Goal: Task Accomplishment & Management: Manage account settings

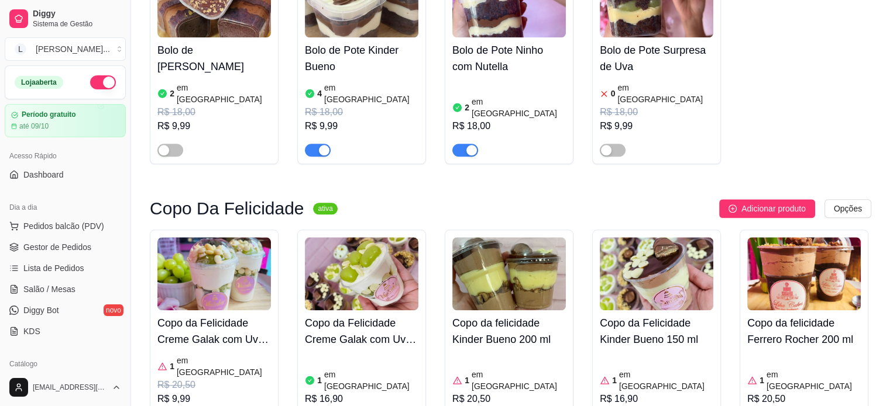
scroll to position [1053, 0]
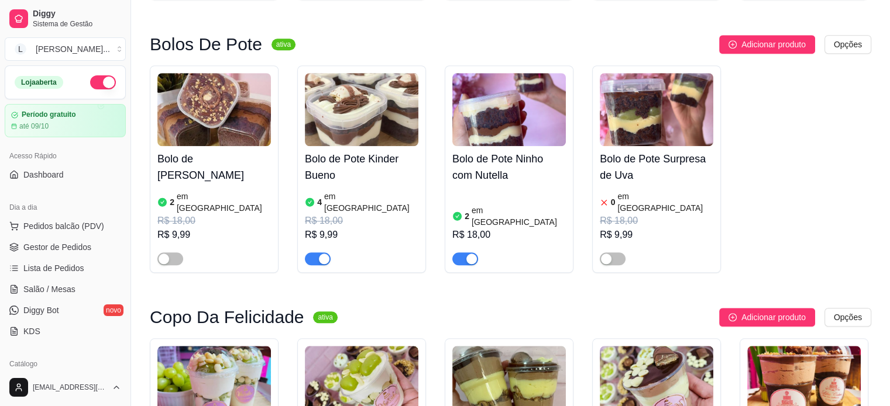
click at [309, 253] on span "button" at bounding box center [318, 259] width 26 height 13
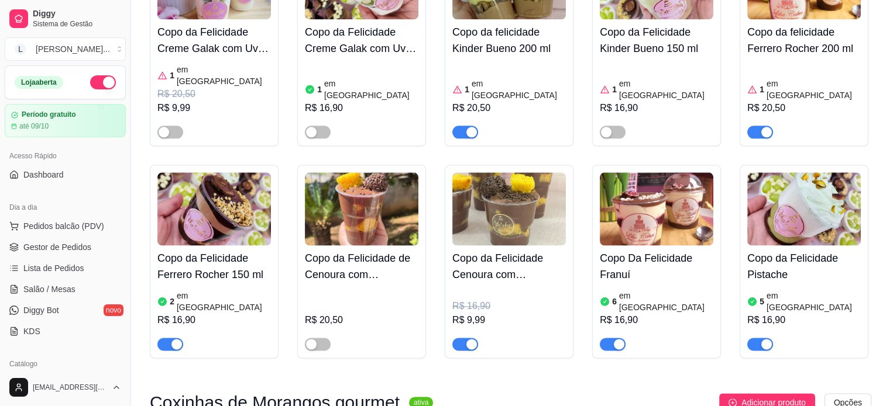
scroll to position [1462, 0]
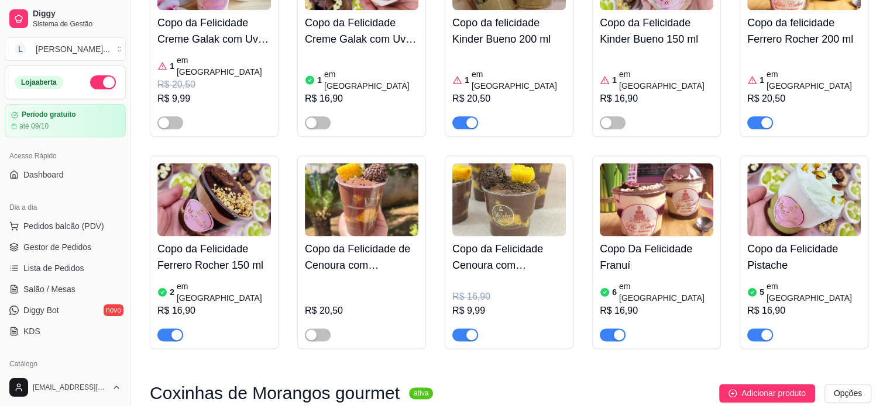
click at [538, 241] on h4 "Copo da Felicidade Cenoura com Brigadeiro 150 ml" at bounding box center [508, 257] width 113 height 33
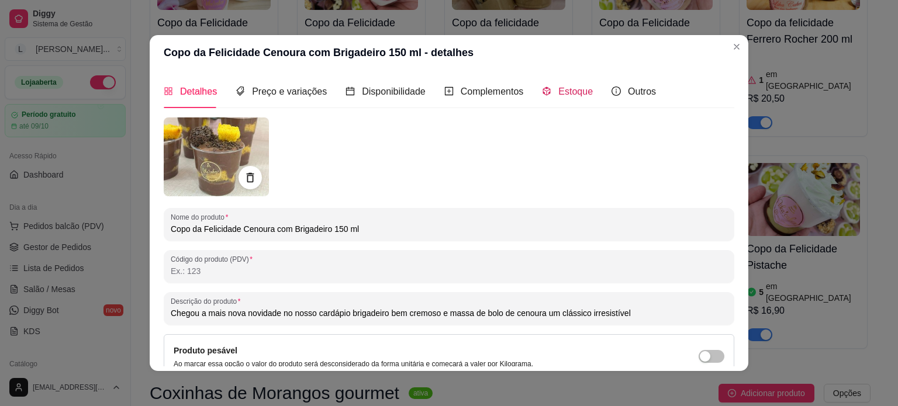
click at [580, 91] on span "Estoque" at bounding box center [576, 92] width 35 height 10
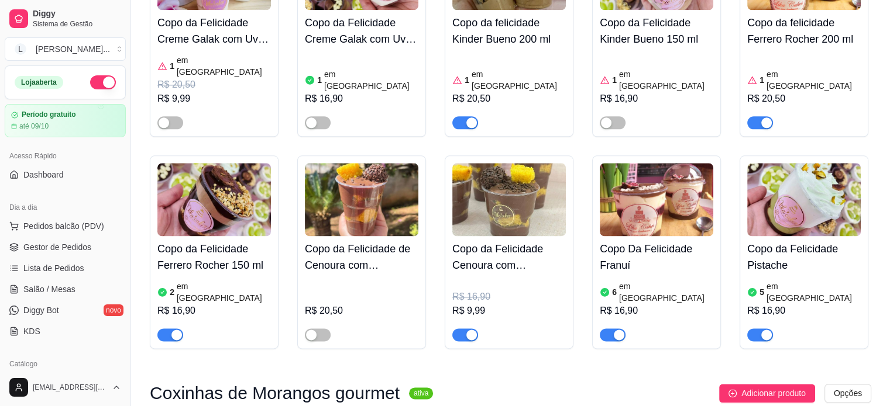
click at [510, 241] on h4 "Copo da Felicidade Cenoura com Brigadeiro 150 ml" at bounding box center [508, 257] width 113 height 33
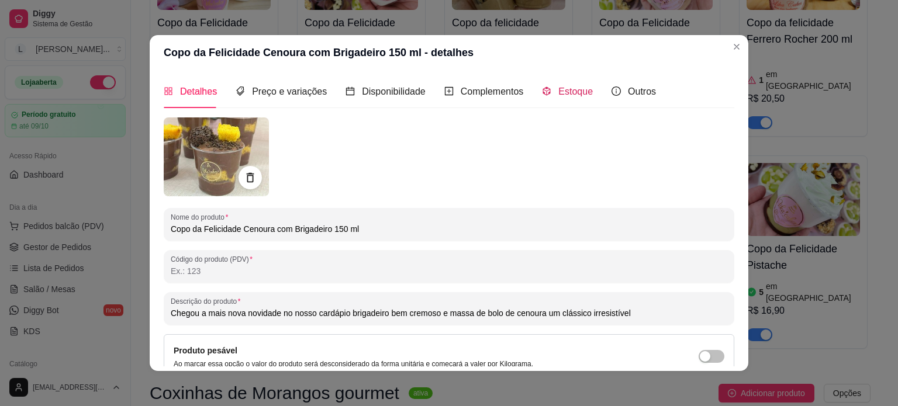
click at [542, 87] on span at bounding box center [546, 92] width 9 height 10
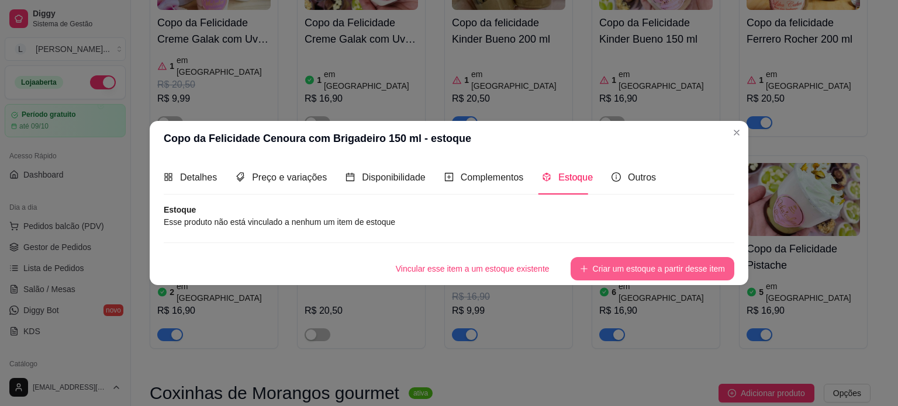
click at [656, 278] on button "Criar um estoque a partir desse item" at bounding box center [653, 268] width 164 height 23
click at [656, 278] on div "Vincular esse item a um estoque existente Criar um estoque a partir desse item" at bounding box center [449, 268] width 571 height 23
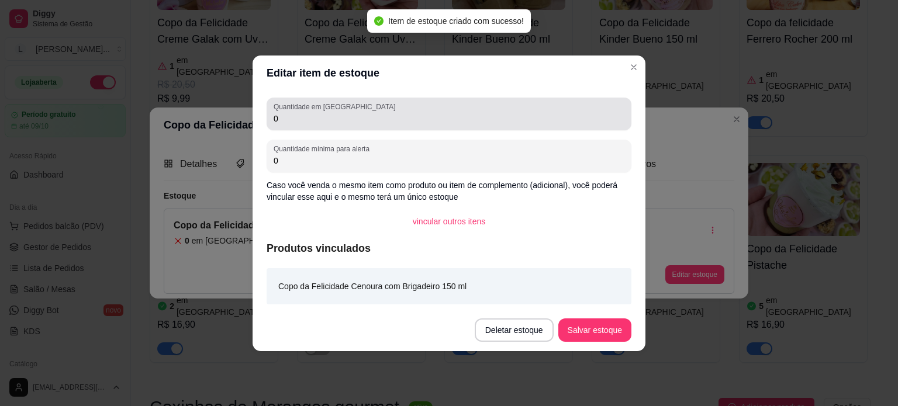
click at [330, 113] on input "0" at bounding box center [449, 119] width 351 height 12
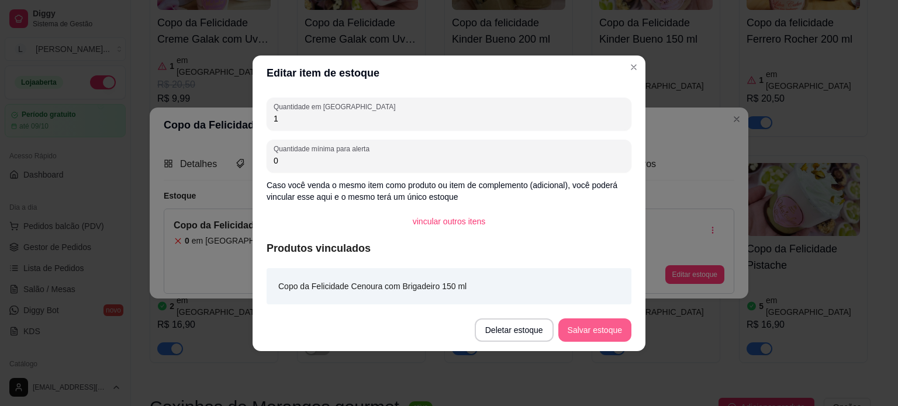
type input "1"
click at [611, 333] on button "Salvar estoque" at bounding box center [594, 330] width 71 height 23
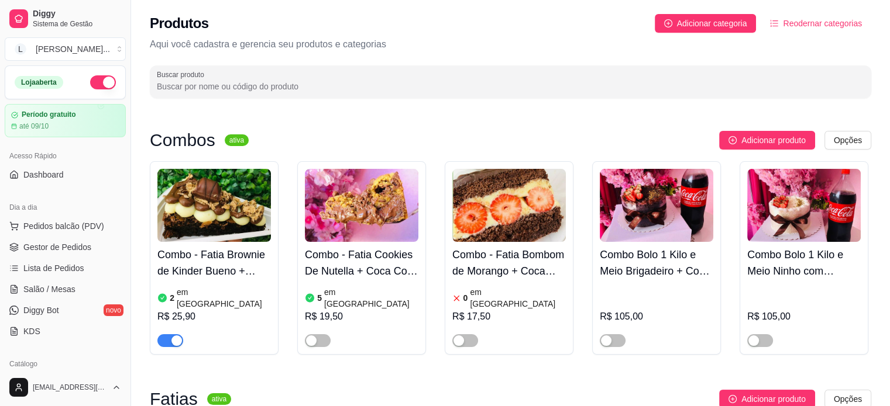
scroll to position [117, 0]
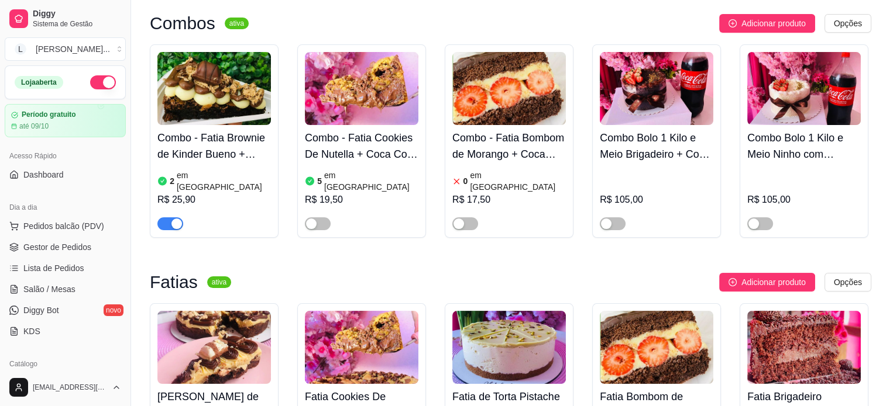
click at [453, 151] on h4 "Combo - Fatia Bombom de Morango + Coca Cola 200ml" at bounding box center [508, 146] width 113 height 33
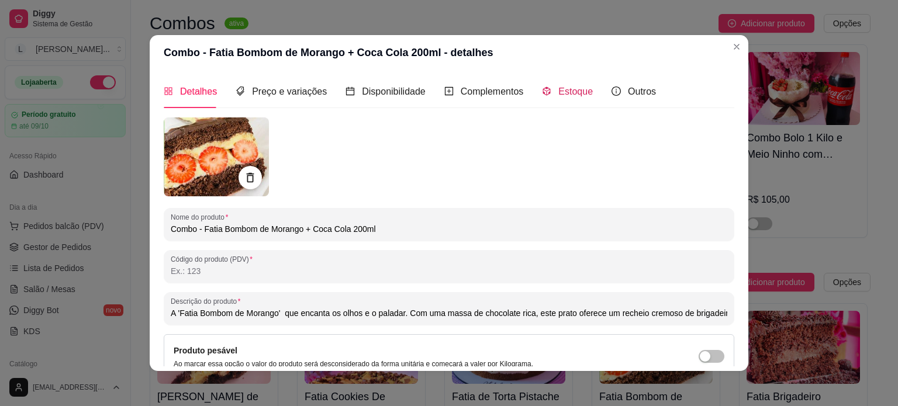
click at [564, 88] on span "Estoque" at bounding box center [576, 92] width 35 height 10
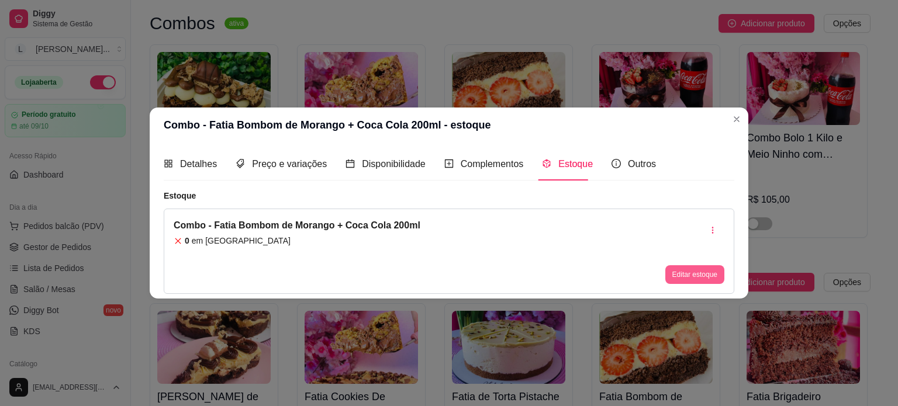
click at [692, 280] on button "Editar estoque" at bounding box center [695, 275] width 59 height 19
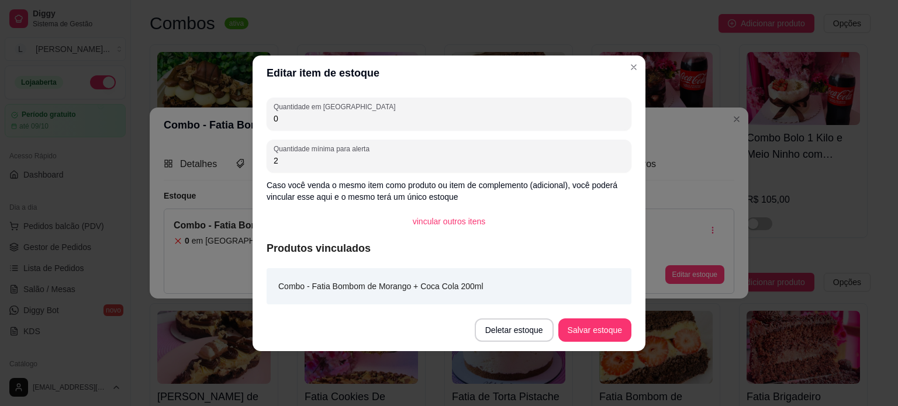
click at [337, 131] on div "Quantidade em estoque 0 Quantidade mínima para alerta 2 Caso você venda o mesmo…" at bounding box center [449, 200] width 393 height 219
click at [332, 119] on input "0" at bounding box center [449, 119] width 351 height 12
type input "0"
type input "3"
click at [593, 334] on button "Salvar estoque" at bounding box center [595, 330] width 73 height 23
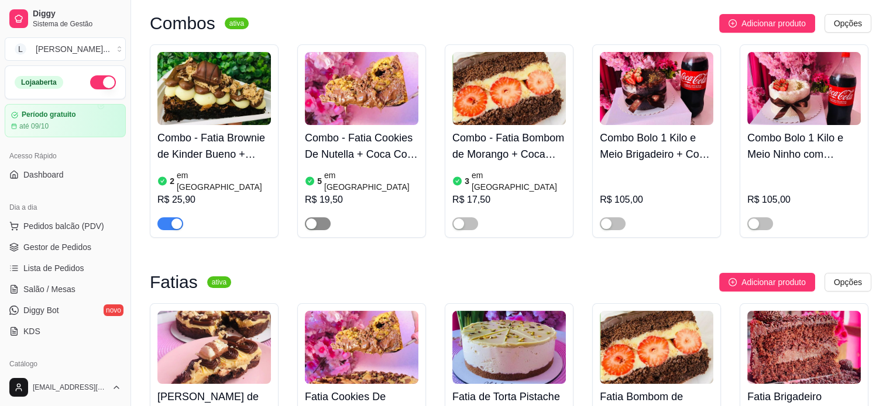
click at [312, 219] on div "button" at bounding box center [311, 224] width 11 height 11
click at [613, 220] on div "Combo Bolo 1 Kilo e Meio Brigadeiro + Coca Cola 2 litros Original R$ 105,00" at bounding box center [656, 141] width 129 height 194
click at [615, 218] on span "button" at bounding box center [612, 224] width 26 height 13
click at [756, 219] on div "button" at bounding box center [753, 224] width 11 height 11
click at [459, 219] on div "button" at bounding box center [458, 224] width 11 height 11
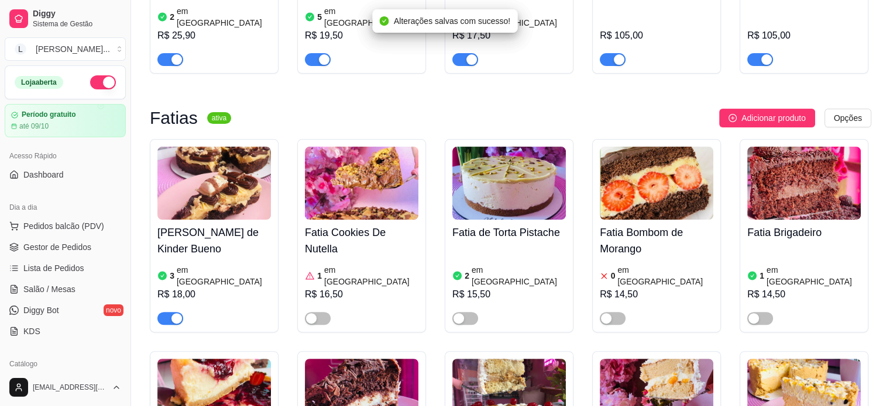
scroll to position [351, 0]
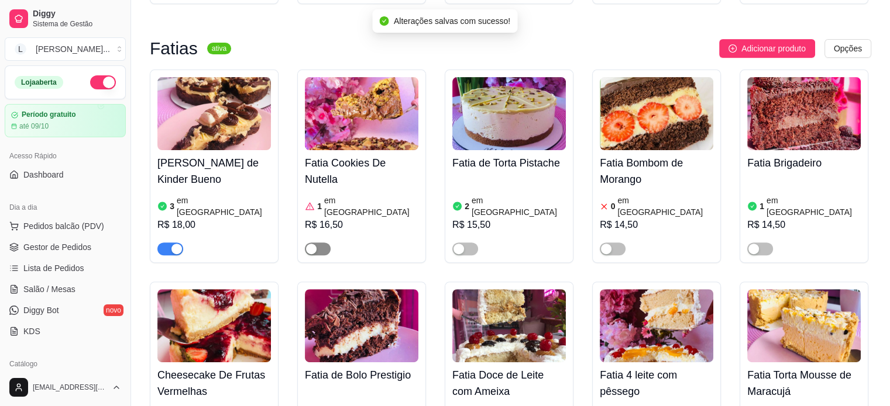
click at [315, 244] on div "button" at bounding box center [311, 249] width 11 height 11
click at [332, 155] on h4 "Fatia Cookies De Nutella" at bounding box center [361, 171] width 113 height 33
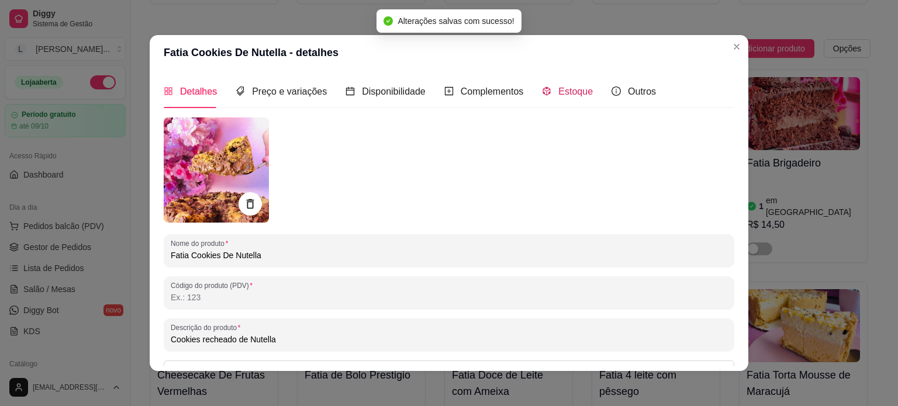
click at [559, 93] on span "Estoque" at bounding box center [576, 92] width 35 height 10
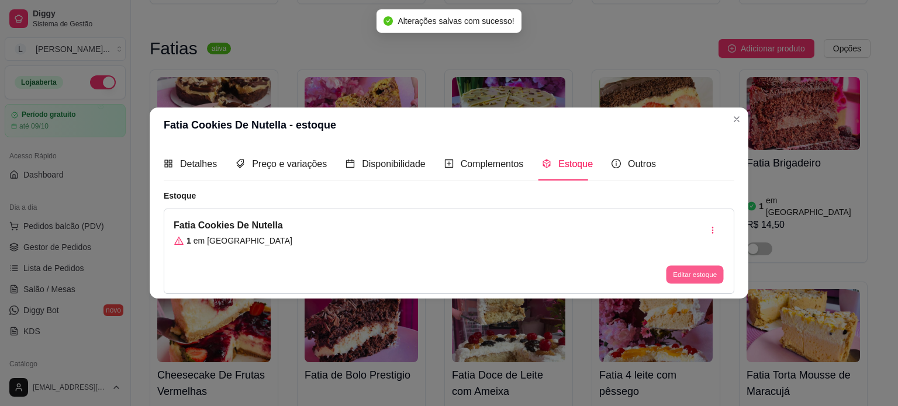
click at [698, 282] on button "Editar estoque" at bounding box center [694, 275] width 57 height 18
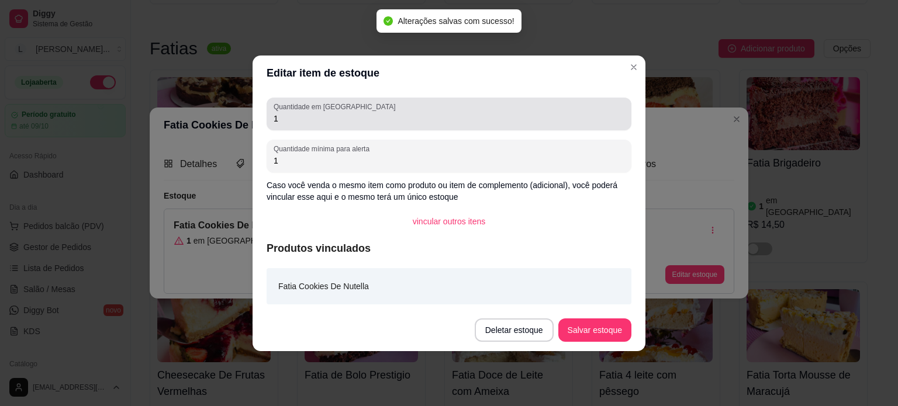
click at [306, 121] on input "1" at bounding box center [449, 119] width 351 height 12
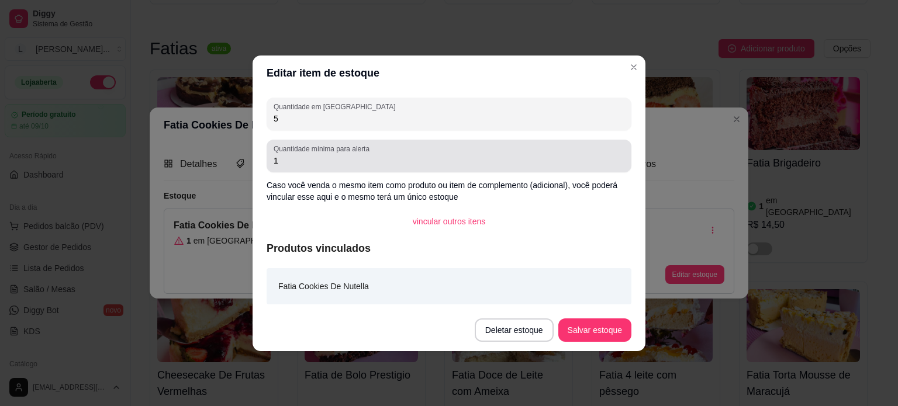
type input "5"
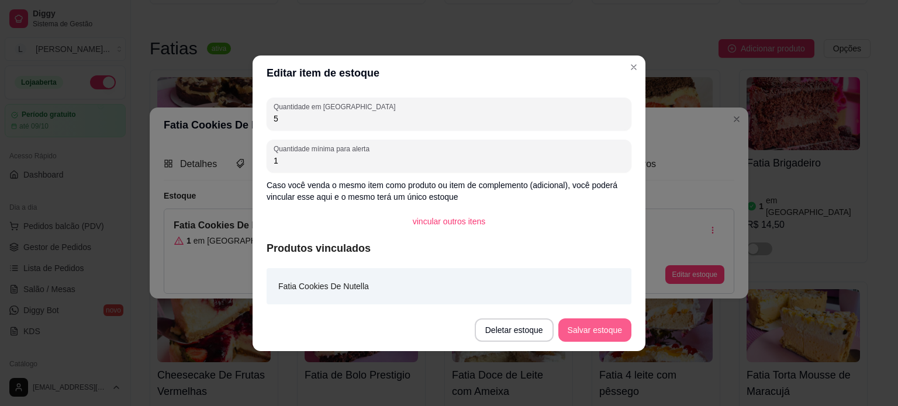
click at [595, 330] on button "Salvar estoque" at bounding box center [595, 330] width 73 height 23
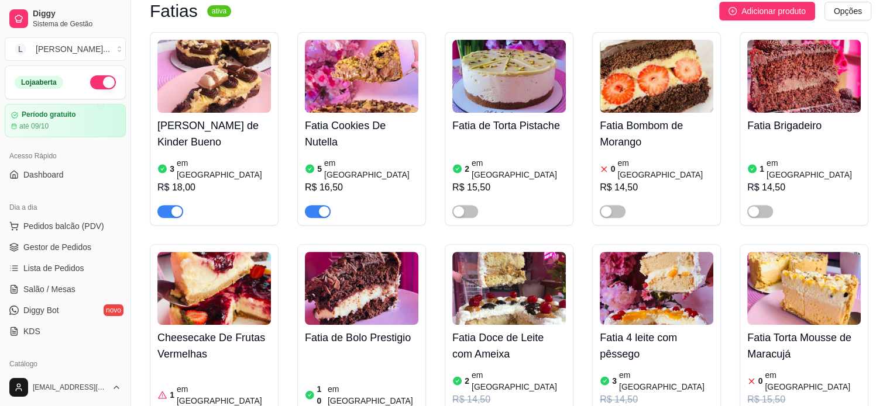
scroll to position [409, 0]
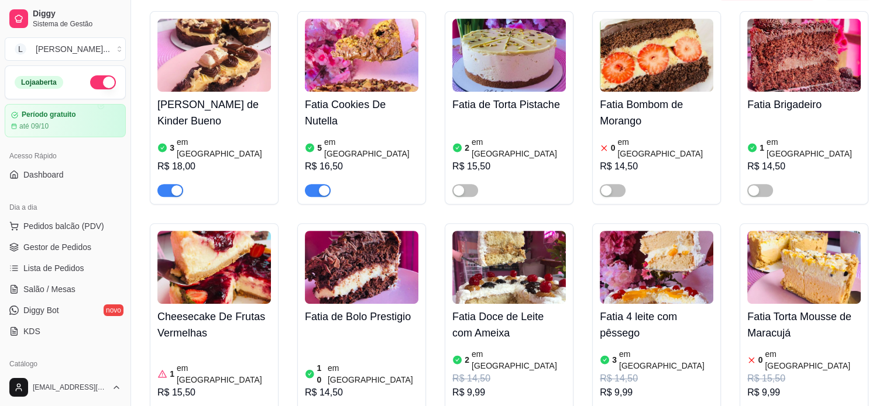
click at [641, 160] on div "R$ 14,50" at bounding box center [655, 167] width 113 height 14
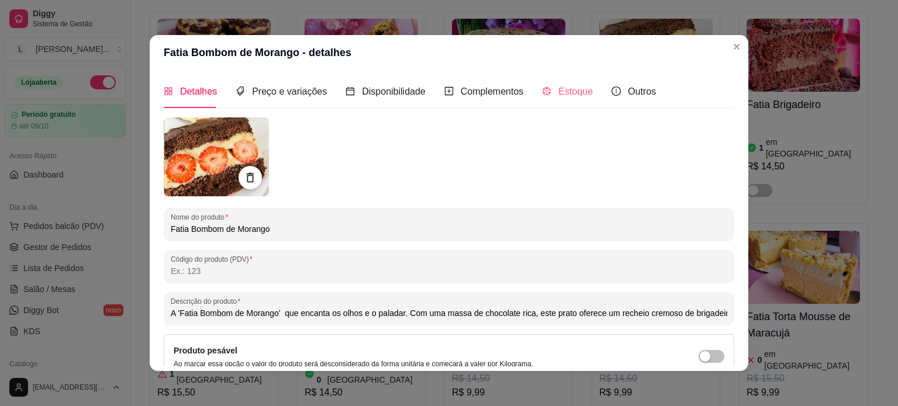
click at [560, 102] on div "Estoque" at bounding box center [567, 91] width 51 height 33
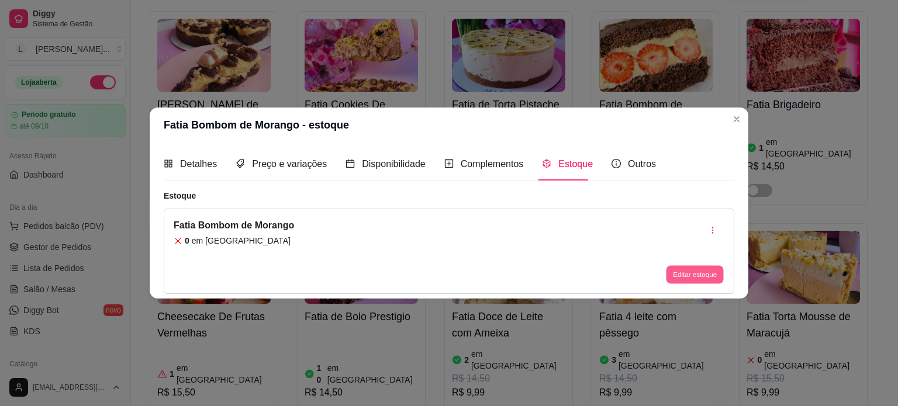
click at [695, 273] on button "Editar estoque" at bounding box center [694, 275] width 57 height 18
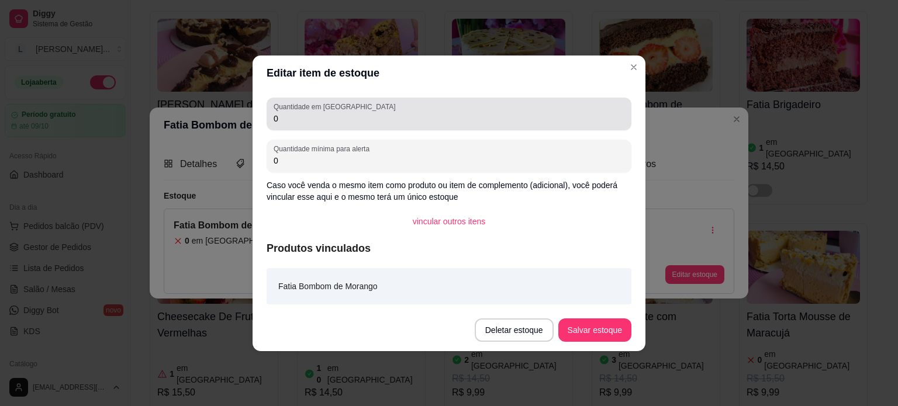
click at [445, 108] on div "0" at bounding box center [449, 113] width 351 height 23
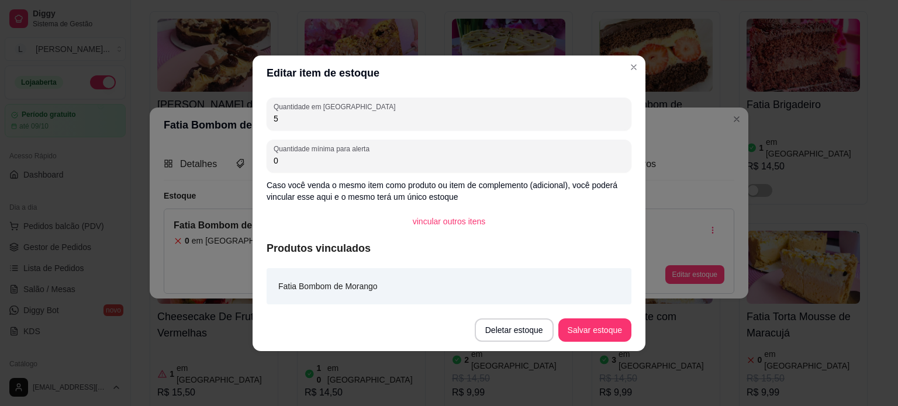
type input "5"
click at [612, 341] on button "Salvar estoque" at bounding box center [594, 330] width 71 height 23
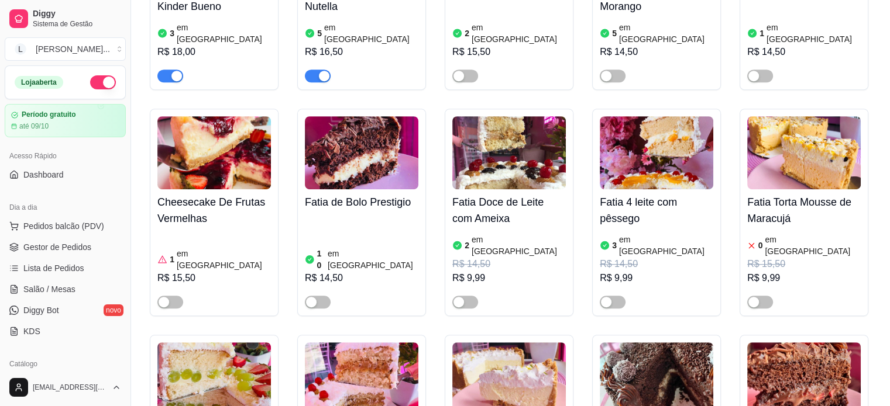
scroll to position [526, 0]
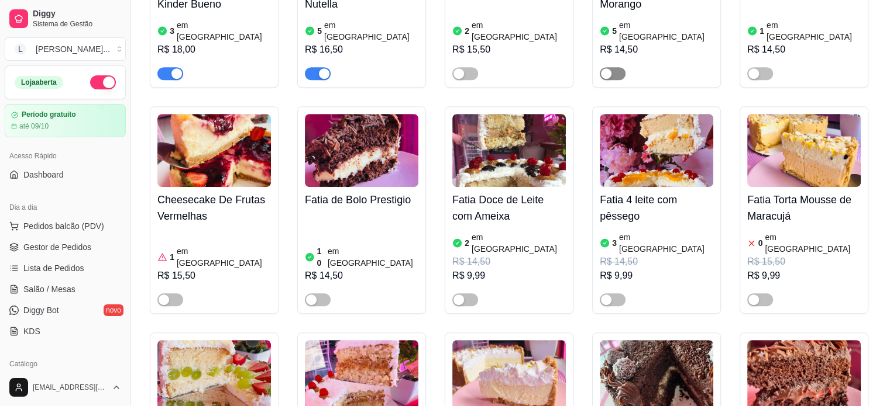
click at [614, 67] on span "button" at bounding box center [612, 73] width 26 height 13
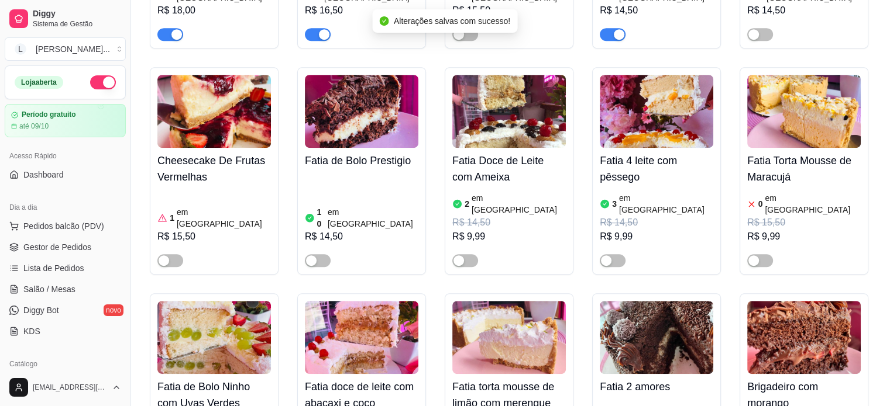
scroll to position [643, 0]
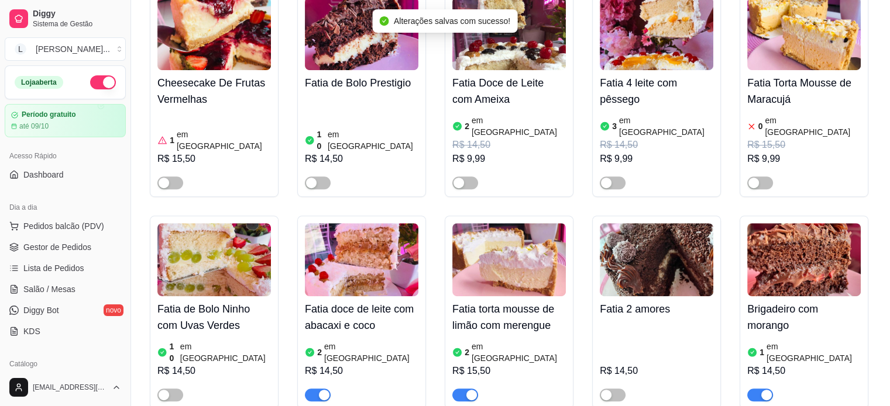
click at [504, 301] on h4 "Fatia torta mousse de limão com merengue" at bounding box center [508, 317] width 113 height 33
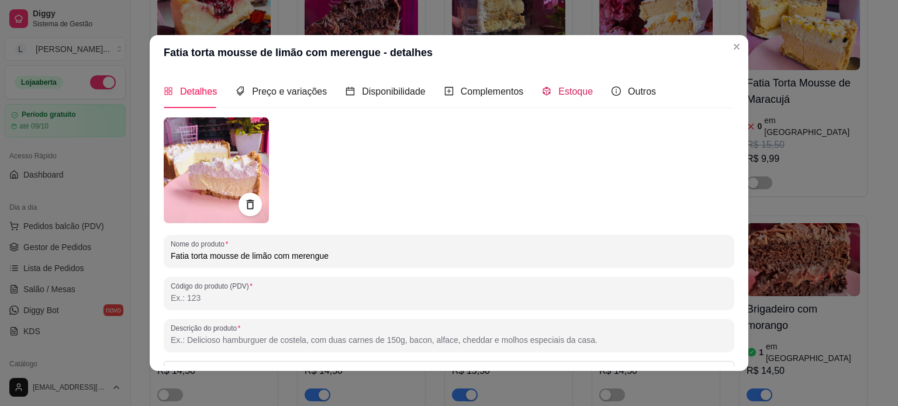
click at [559, 96] on span "Estoque" at bounding box center [576, 92] width 35 height 10
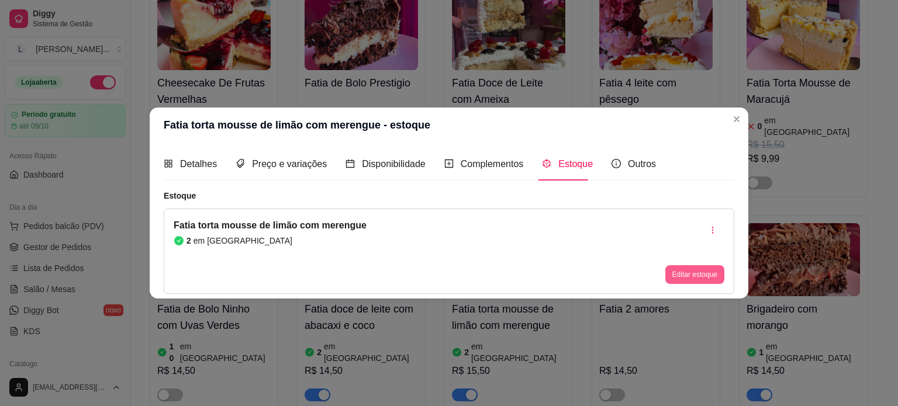
click at [678, 280] on button "Editar estoque" at bounding box center [695, 275] width 59 height 19
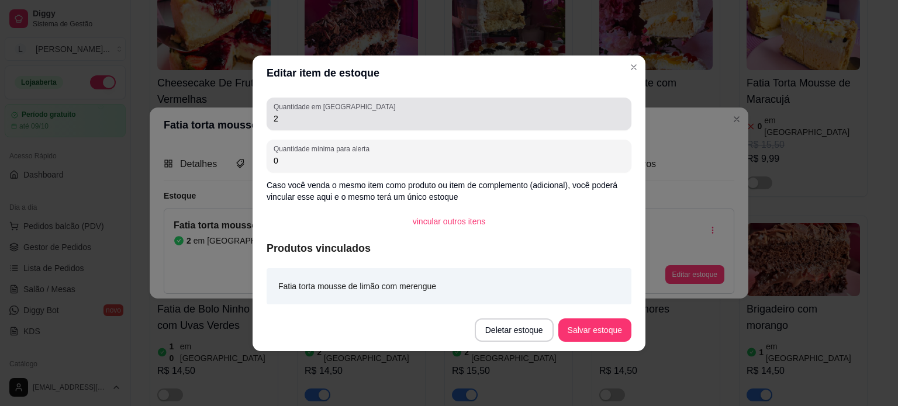
click at [294, 117] on input "2" at bounding box center [449, 119] width 351 height 12
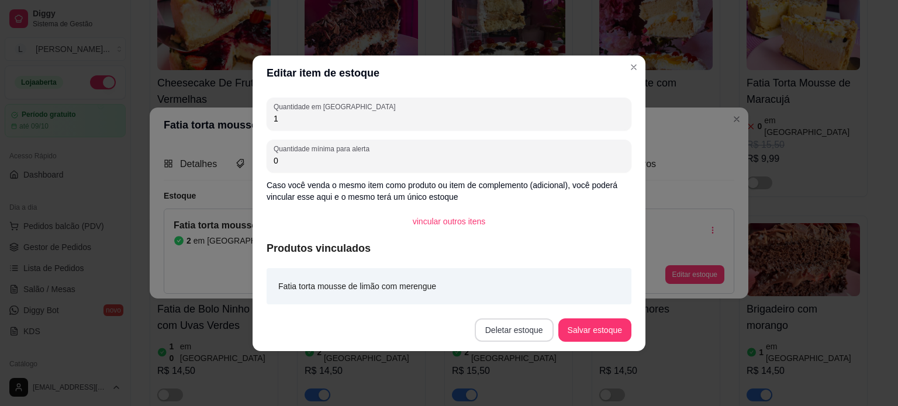
type input "1"
click at [583, 329] on button "Salvar estoque" at bounding box center [594, 330] width 71 height 23
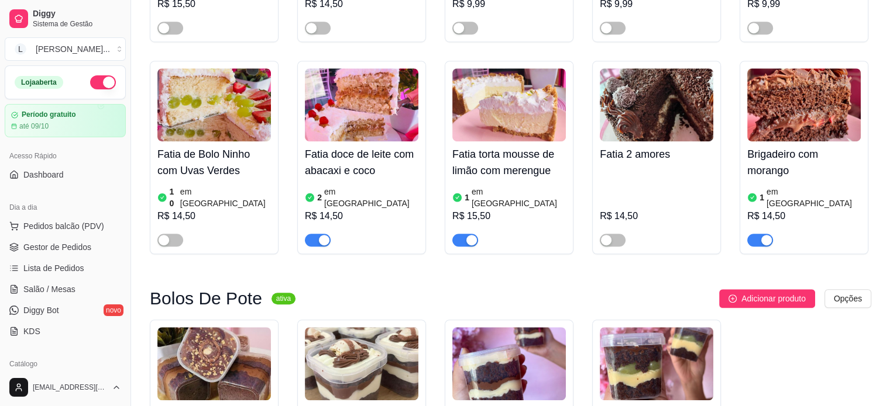
scroll to position [819, 0]
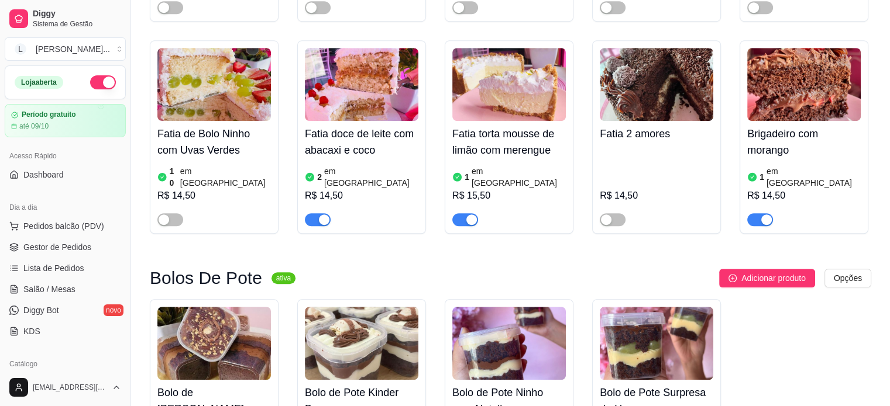
click at [796, 166] on article "em [GEOGRAPHIC_DATA]" at bounding box center [813, 177] width 94 height 23
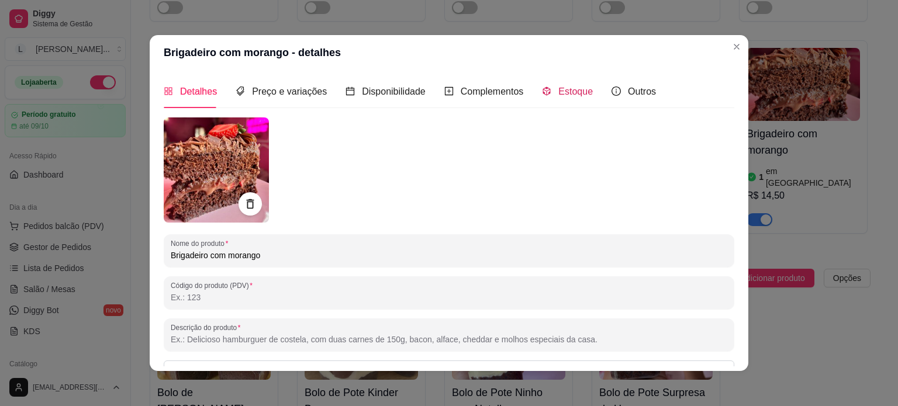
click at [550, 92] on div "Estoque" at bounding box center [567, 91] width 51 height 15
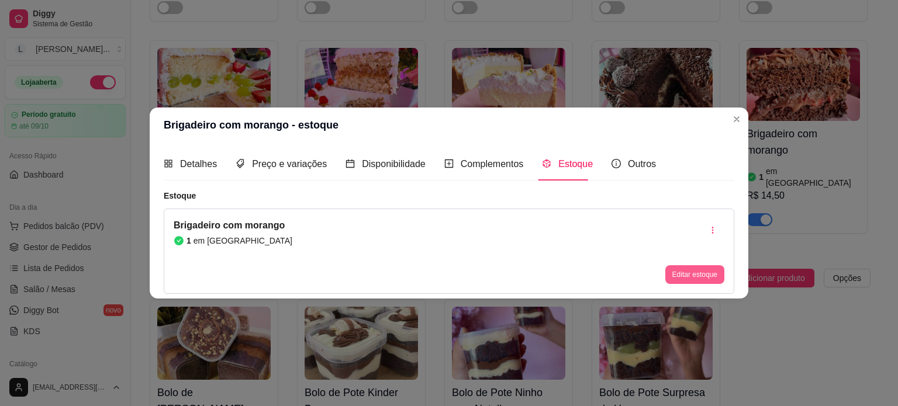
click at [707, 267] on button "Editar estoque" at bounding box center [695, 275] width 59 height 19
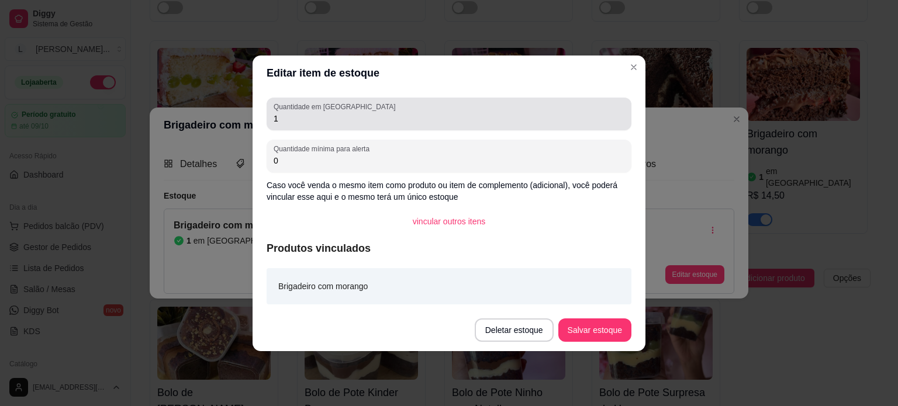
click at [366, 113] on input "1" at bounding box center [449, 119] width 351 height 12
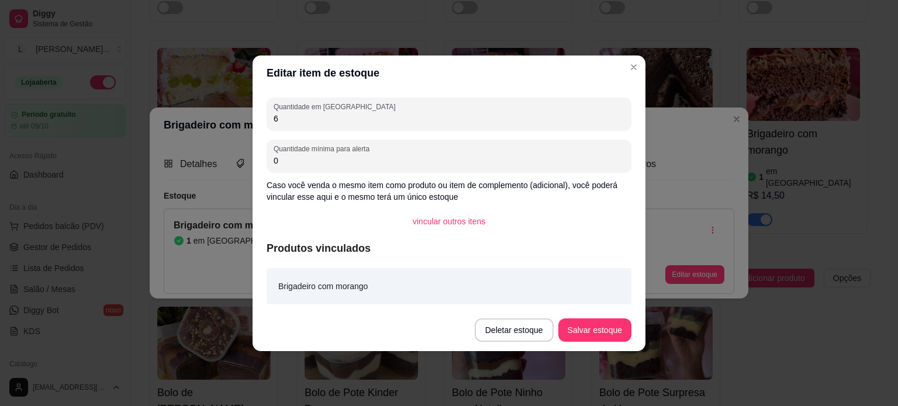
type input "6"
click at [604, 319] on button "Salvar estoque" at bounding box center [594, 330] width 71 height 23
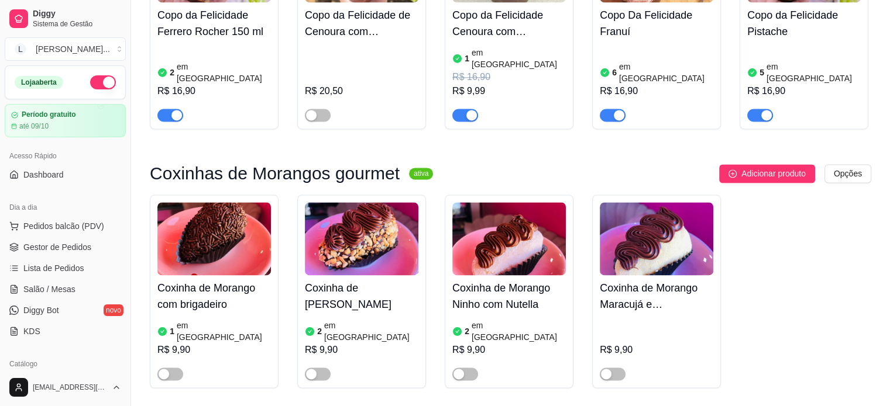
scroll to position [1988, 0]
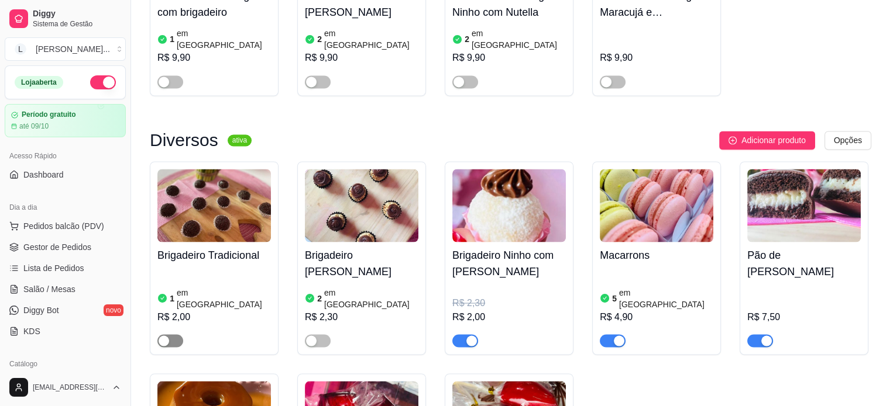
click at [177, 335] on span "button" at bounding box center [170, 341] width 26 height 13
click at [315, 336] on div "button" at bounding box center [311, 341] width 11 height 11
click at [223, 247] on h4 "Brigadeiro Tradicional" at bounding box center [213, 255] width 113 height 16
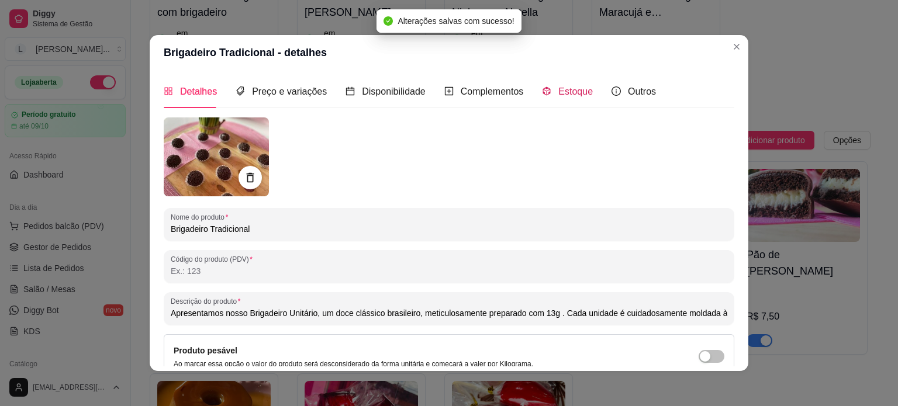
click at [559, 95] on span "Estoque" at bounding box center [576, 92] width 35 height 10
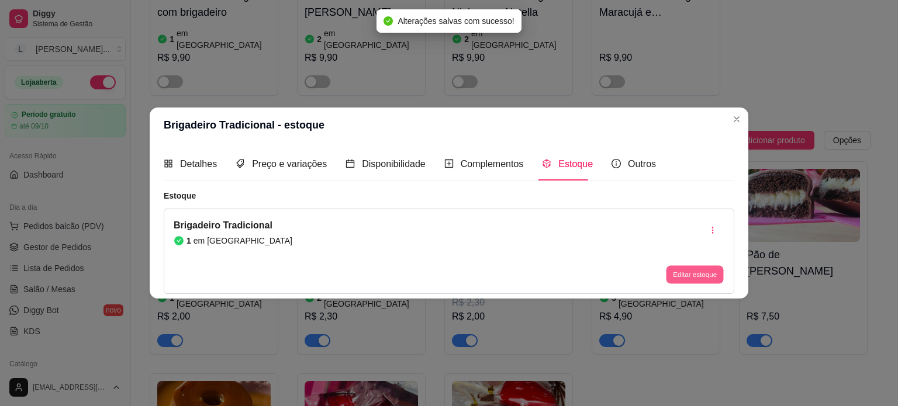
click at [674, 278] on button "Editar estoque" at bounding box center [694, 275] width 57 height 18
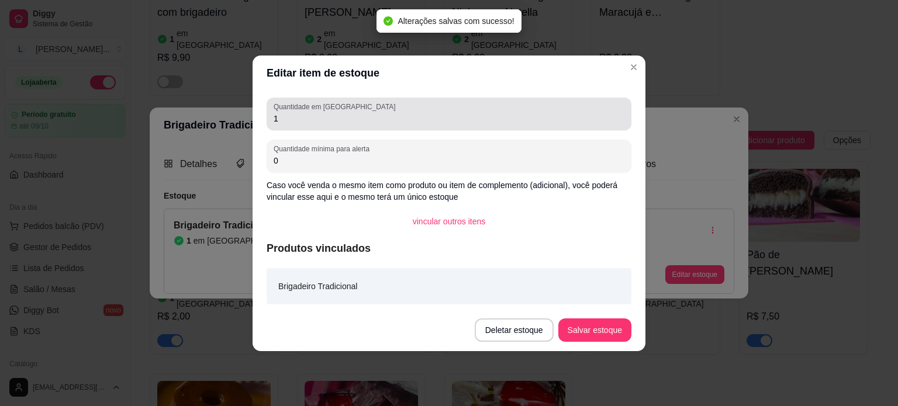
click at [306, 118] on input "1" at bounding box center [449, 119] width 351 height 12
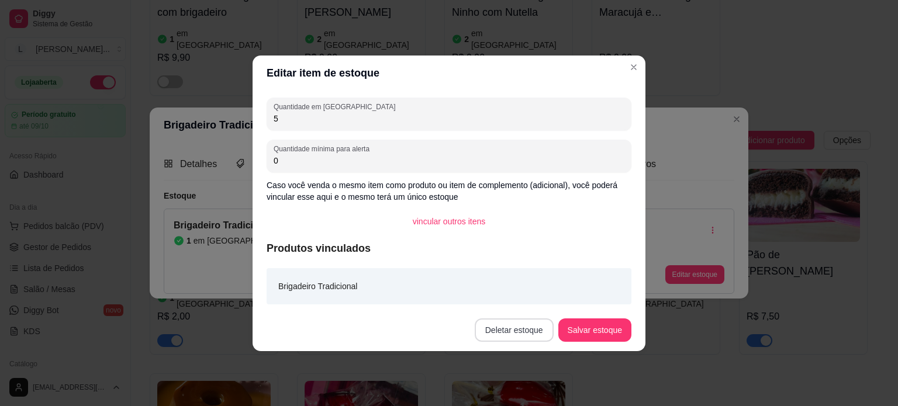
type input "5"
click at [591, 329] on button "Salvar estoque" at bounding box center [594, 330] width 71 height 23
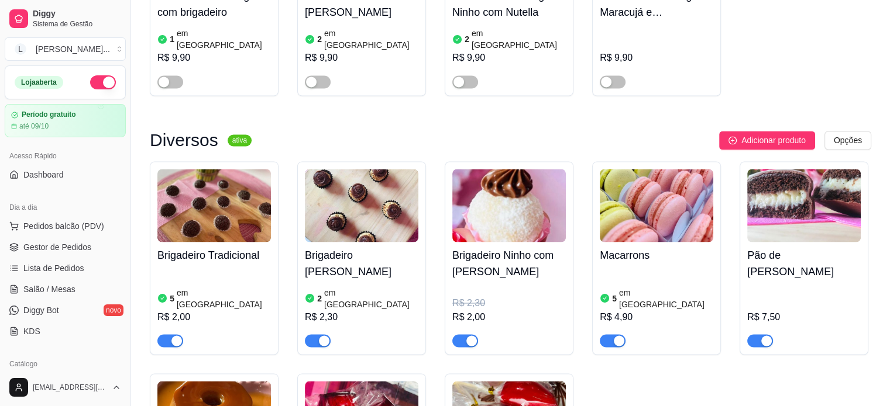
click at [412, 247] on h4 "Brigadeiro [PERSON_NAME]" at bounding box center [361, 263] width 113 height 33
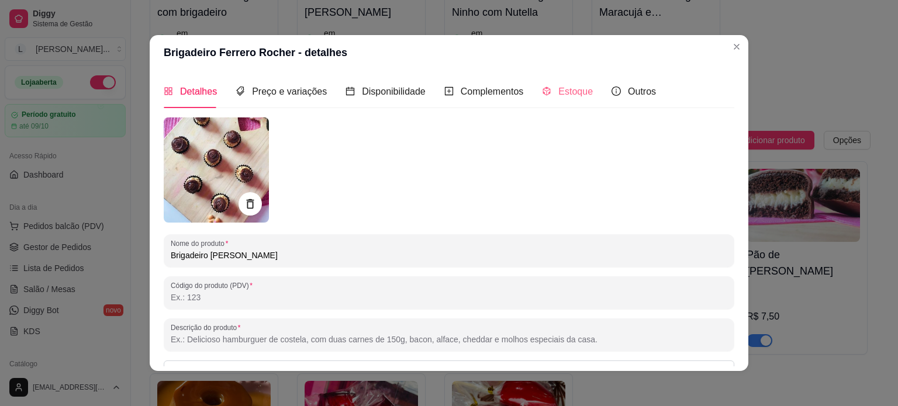
click at [563, 100] on div "Estoque" at bounding box center [567, 91] width 51 height 33
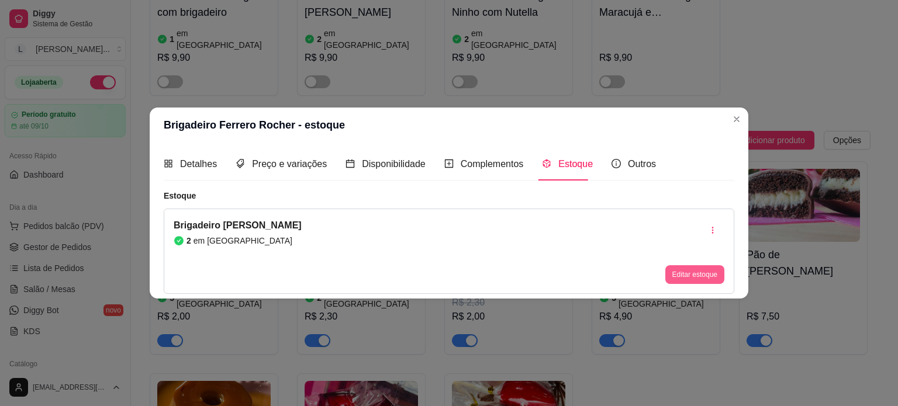
click at [684, 278] on button "Editar estoque" at bounding box center [695, 275] width 59 height 19
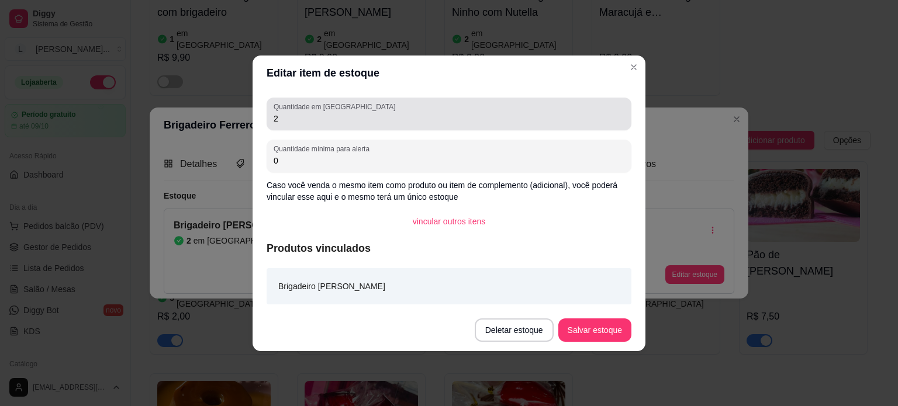
click at [350, 127] on div "Quantidade em estoque 2" at bounding box center [449, 114] width 365 height 33
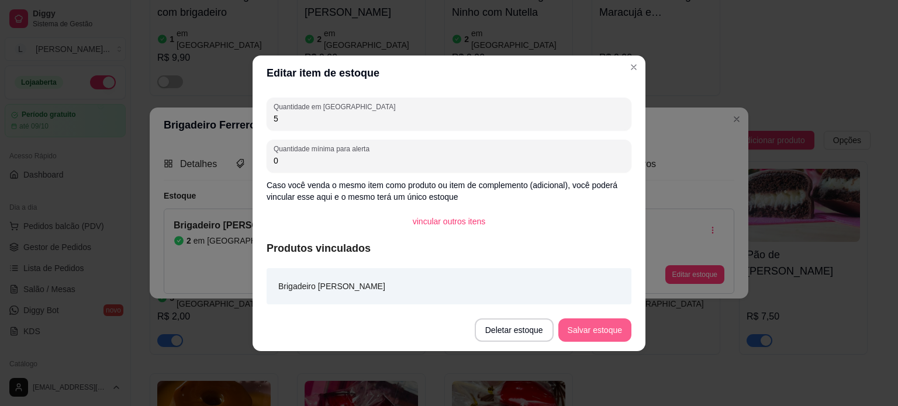
type input "5"
click at [576, 327] on button "Salvar estoque" at bounding box center [595, 330] width 73 height 23
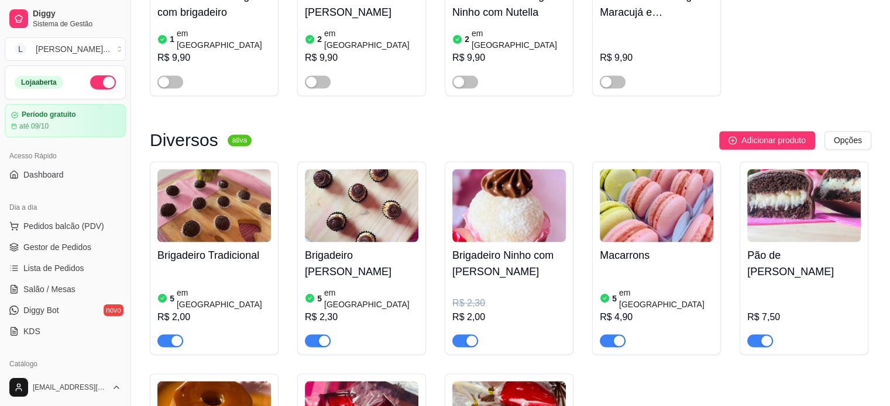
click at [736, 161] on div "Brigadeiro Tradicional 5 em estoque R$ 2,00 Brigadeiro Ferrero Rocher 5 em esto…" at bounding box center [510, 371] width 721 height 420
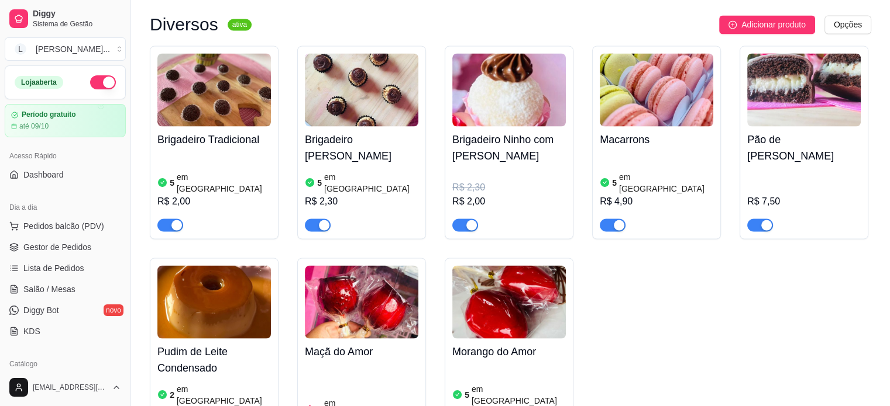
scroll to position [2105, 0]
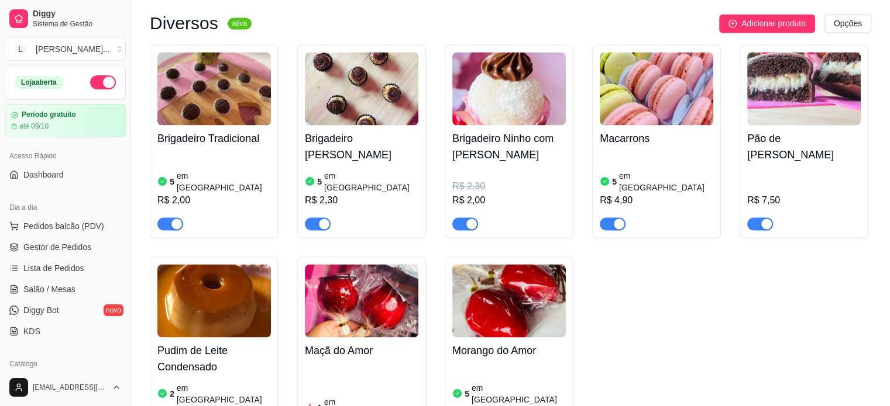
drag, startPoint x: 464, startPoint y: 340, endPoint x: 468, endPoint y: 333, distance: 7.3
click at [509, 337] on div "Morango do Amor 5 em estoque R$ 13,00 R$ 10,00" at bounding box center [508, 396] width 113 height 119
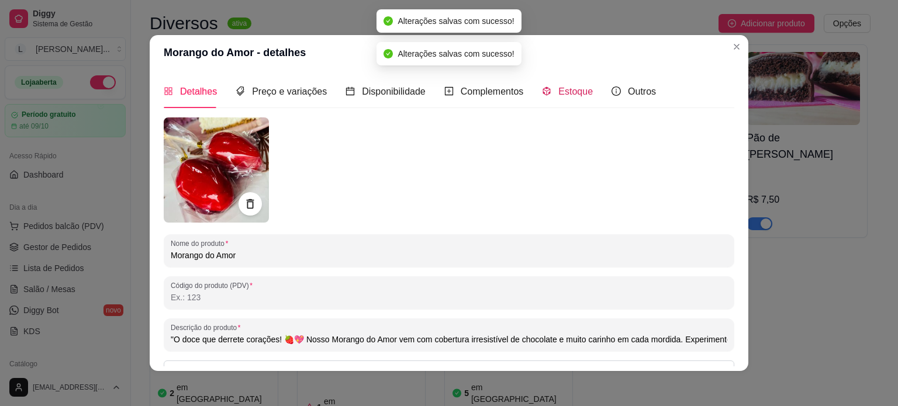
click at [542, 84] on div "Estoque" at bounding box center [567, 91] width 51 height 15
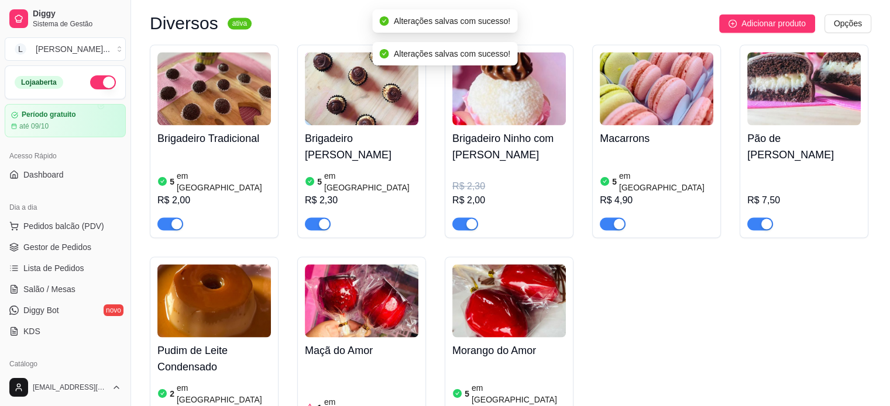
click at [520, 342] on h4 "Morango do Amor" at bounding box center [508, 350] width 113 height 16
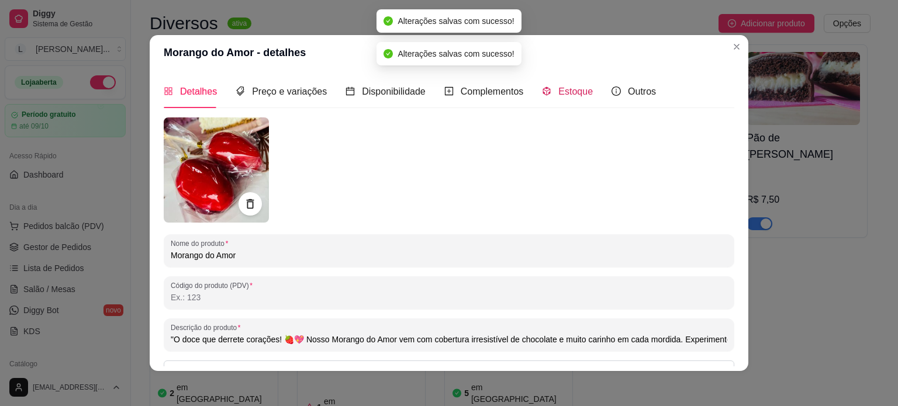
click at [559, 90] on span "Estoque" at bounding box center [576, 92] width 35 height 10
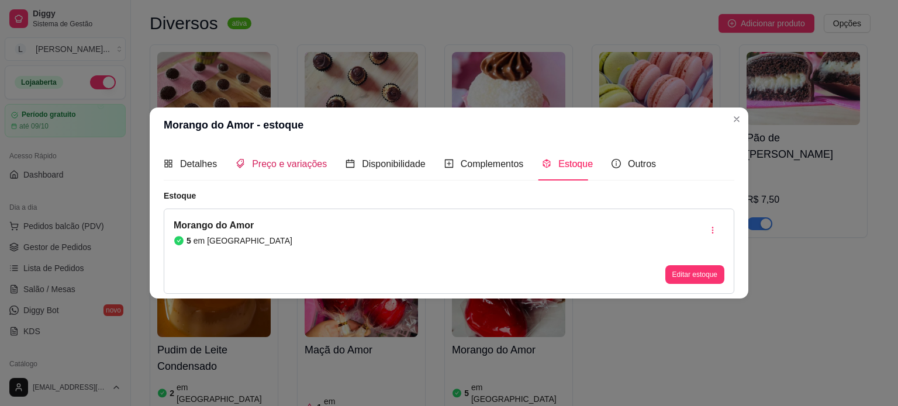
click at [262, 166] on span "Preço e variações" at bounding box center [289, 164] width 75 height 10
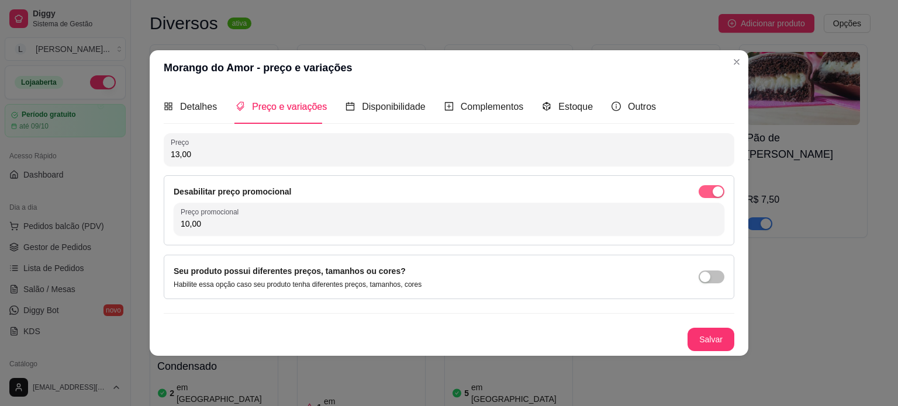
click at [709, 190] on span "button" at bounding box center [712, 191] width 26 height 13
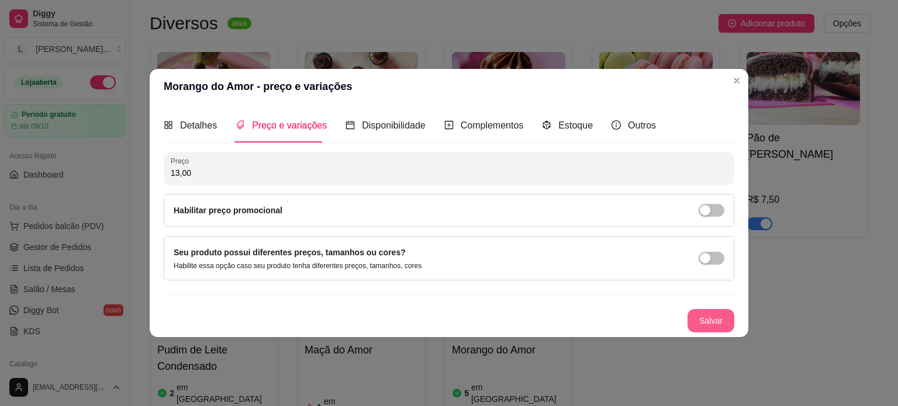
click at [702, 322] on button "Salvar" at bounding box center [711, 320] width 47 height 23
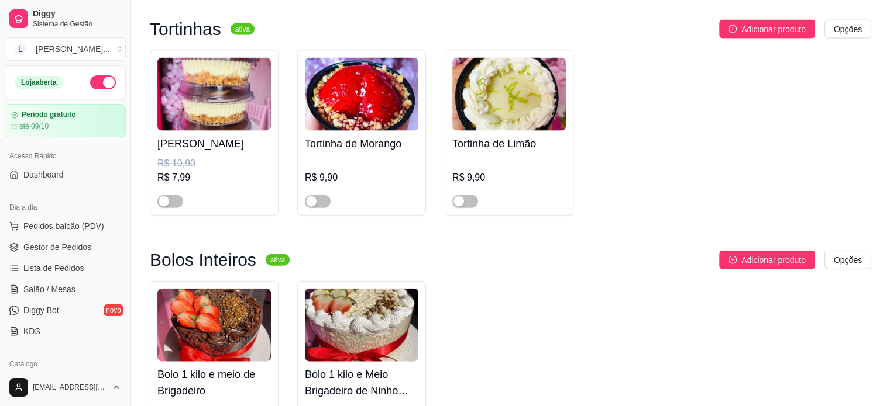
scroll to position [2749, 0]
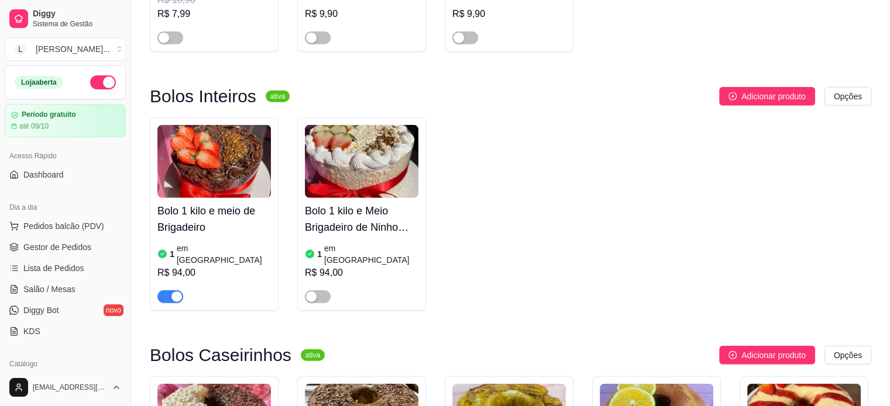
click at [332, 186] on div "Bolo 1 kilo e Meio Brigadeiro de Ninho com morango 1 em estoque R$ 94,00" at bounding box center [361, 215] width 129 height 194
click at [739, 118] on div "Bolo 1 kilo e meio de Brigadeiro 1 em estoque R$ 94,00 Bolo 1 kilo e Meio Briga…" at bounding box center [510, 215] width 721 height 194
click at [313, 292] on div "button" at bounding box center [311, 297] width 11 height 11
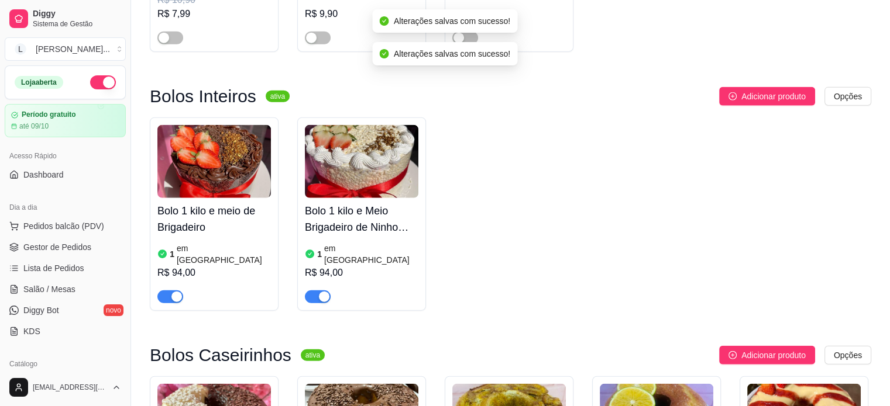
scroll to position [2866, 0]
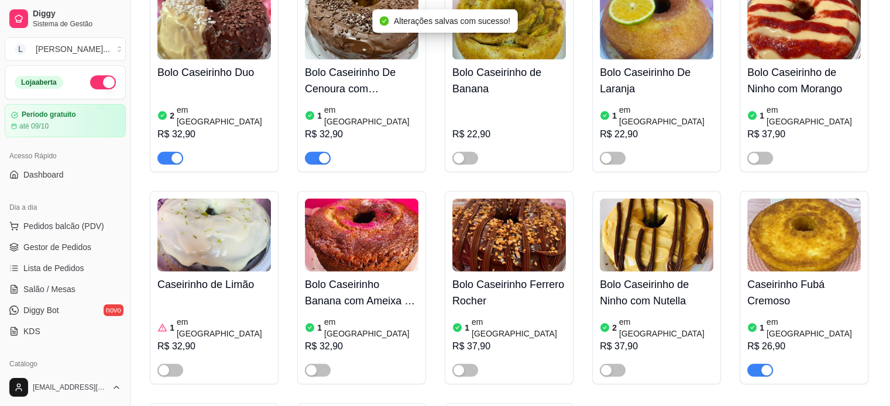
scroll to position [3158, 0]
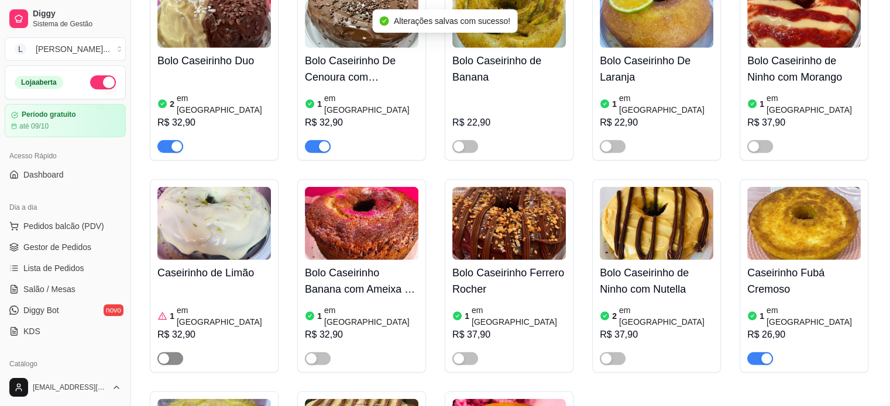
click at [165, 354] on div "button" at bounding box center [163, 359] width 11 height 11
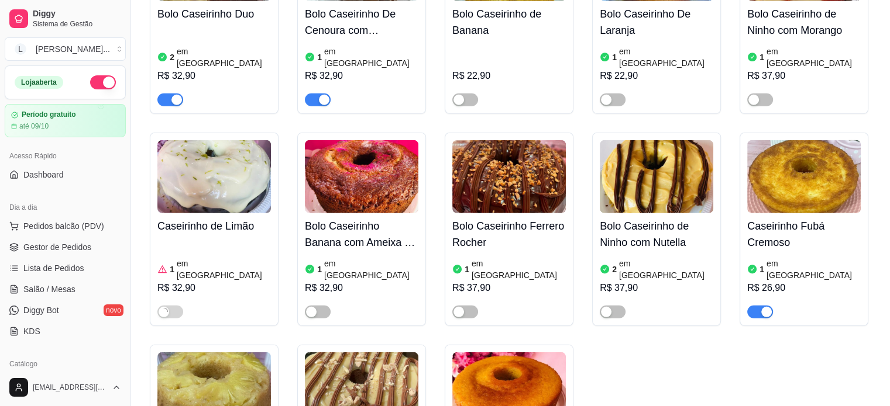
scroll to position [3275, 0]
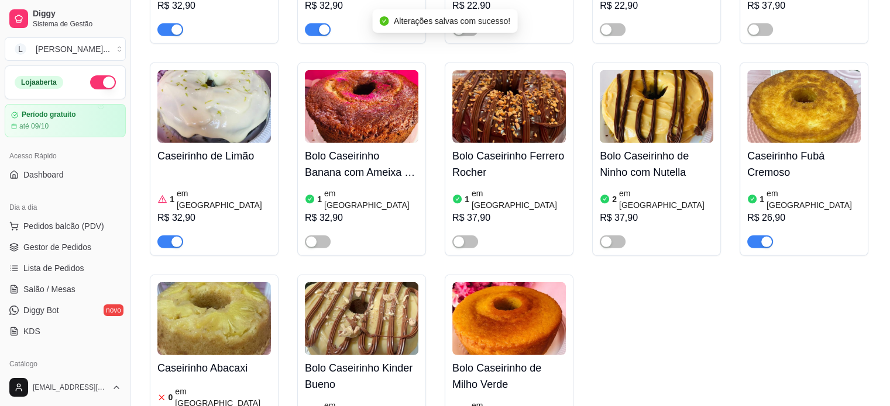
click at [461, 306] on div "Bolo Caseirinho de Milho Verde 1 em estoque R$ 26,90" at bounding box center [508, 372] width 129 height 194
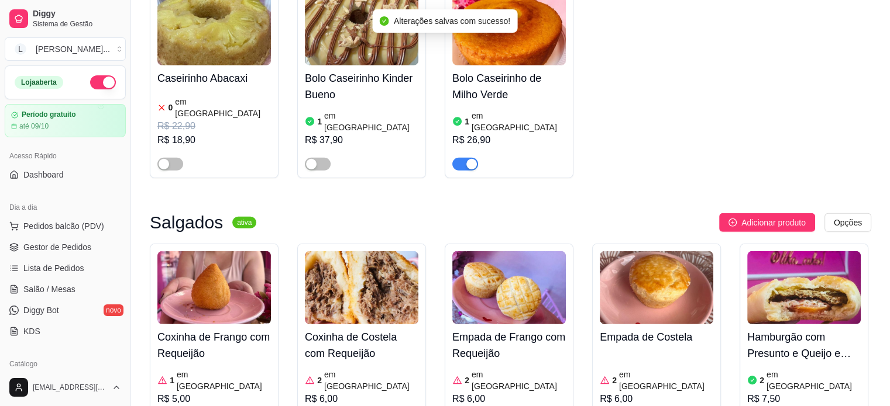
scroll to position [3567, 0]
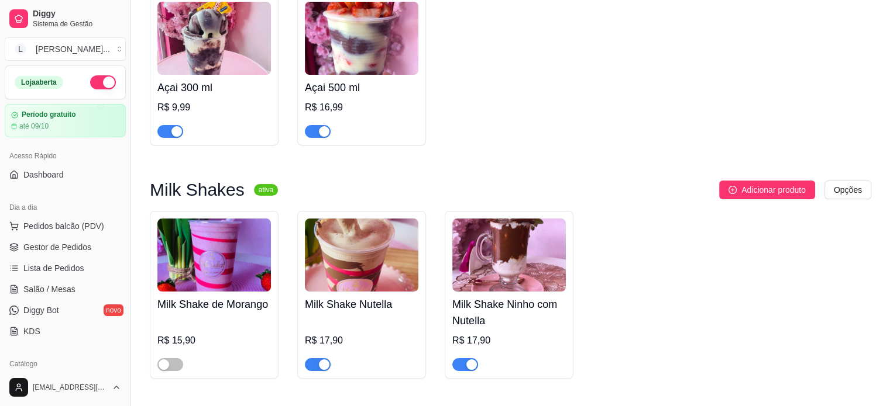
scroll to position [4620, 0]
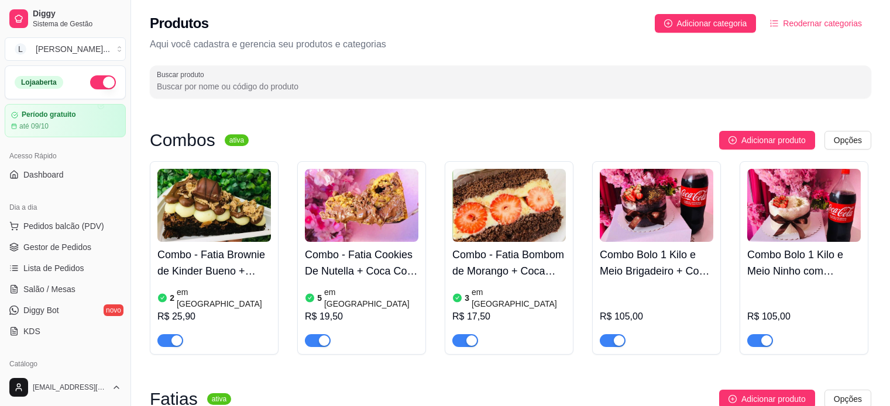
scroll to position [4620, 0]
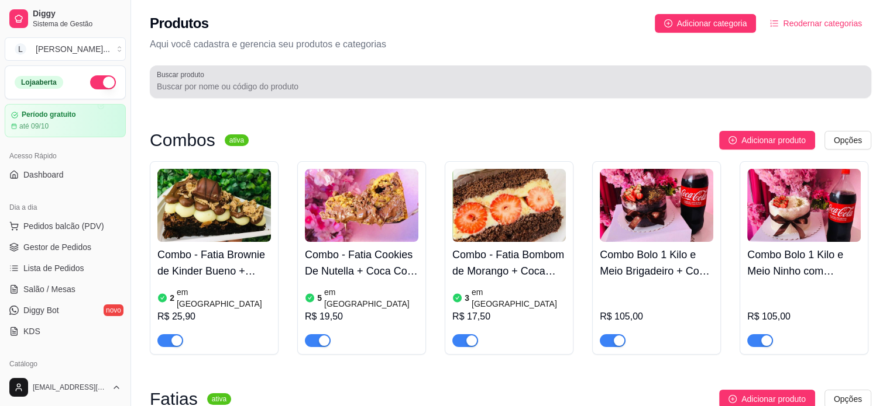
click at [255, 70] on div "Buscar produto" at bounding box center [510, 81] width 721 height 33
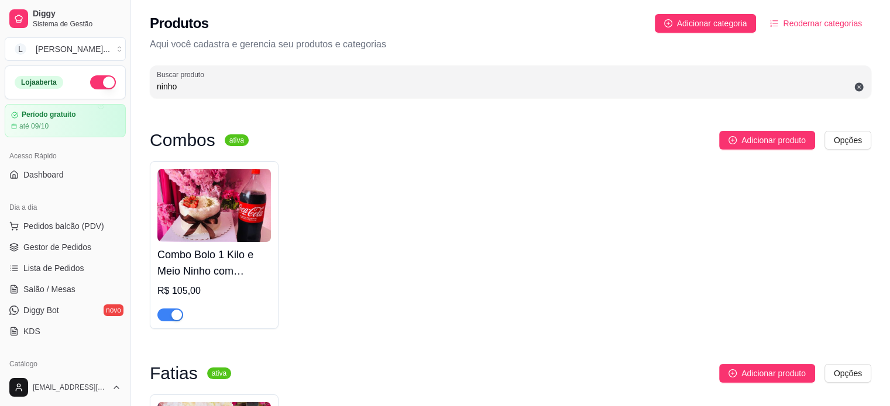
type input "ninho"
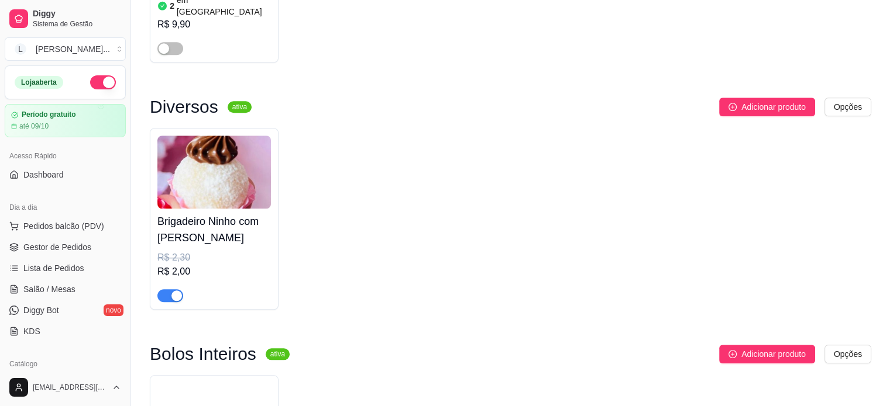
scroll to position [1053, 0]
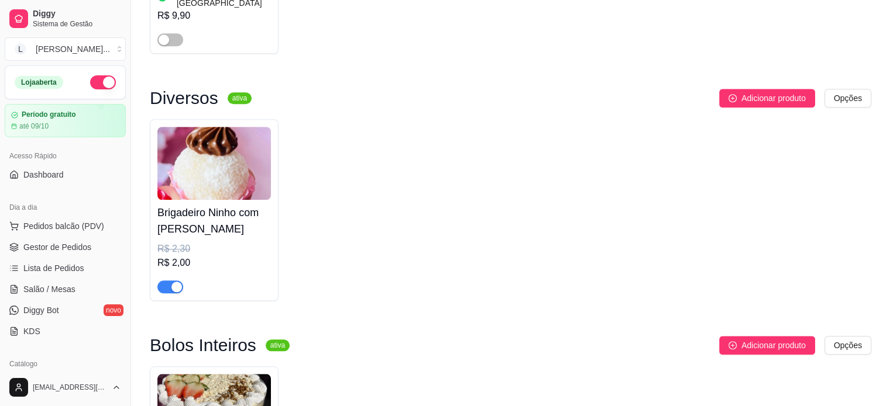
click at [177, 282] on div "button" at bounding box center [176, 287] width 11 height 11
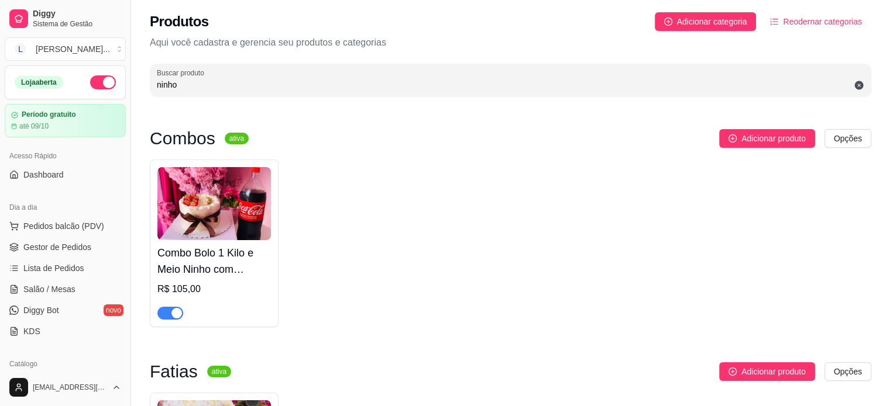
scroll to position [0, 0]
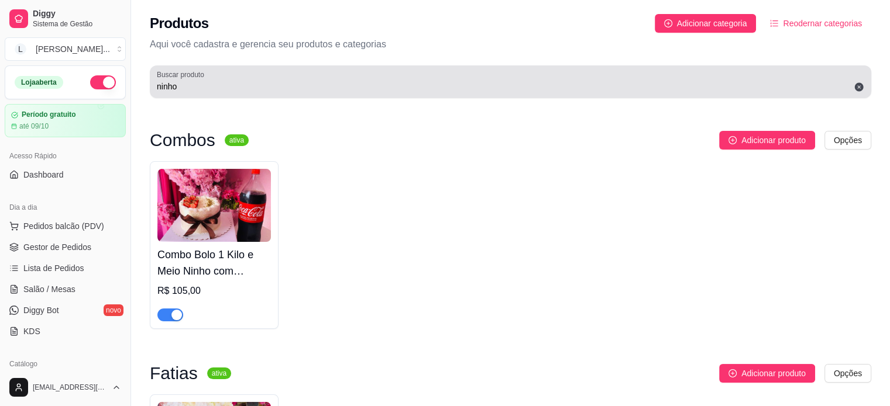
click at [186, 88] on input "ninho" at bounding box center [510, 87] width 707 height 12
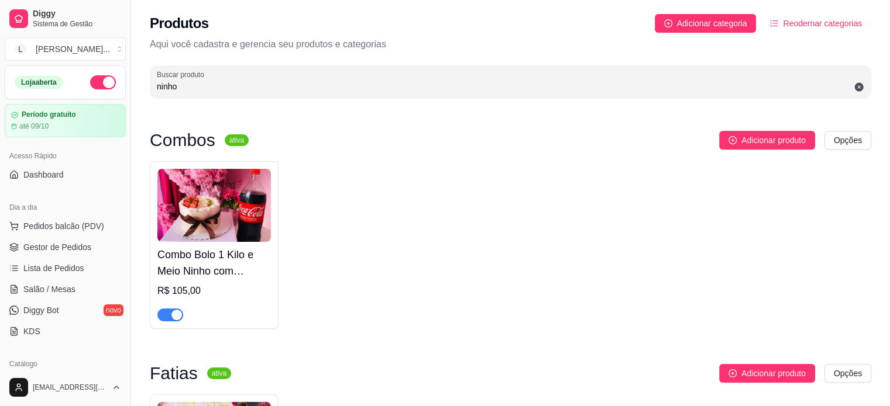
click at [185, 87] on input "ninho" at bounding box center [510, 87] width 707 height 12
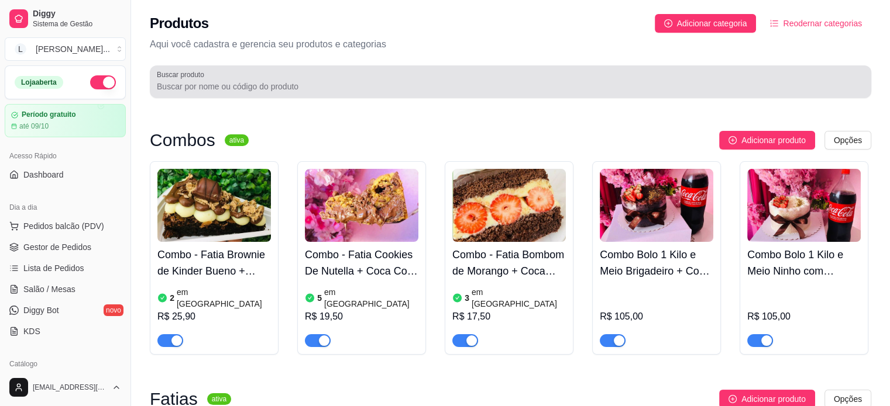
click at [308, 87] on input "Buscar produto" at bounding box center [510, 87] width 707 height 12
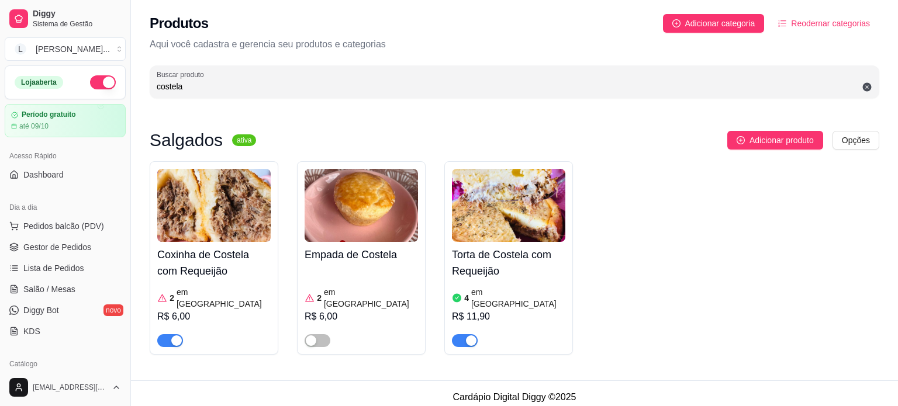
type input "costela"
click at [230, 310] on div "R$ 6,00" at bounding box center [213, 317] width 113 height 14
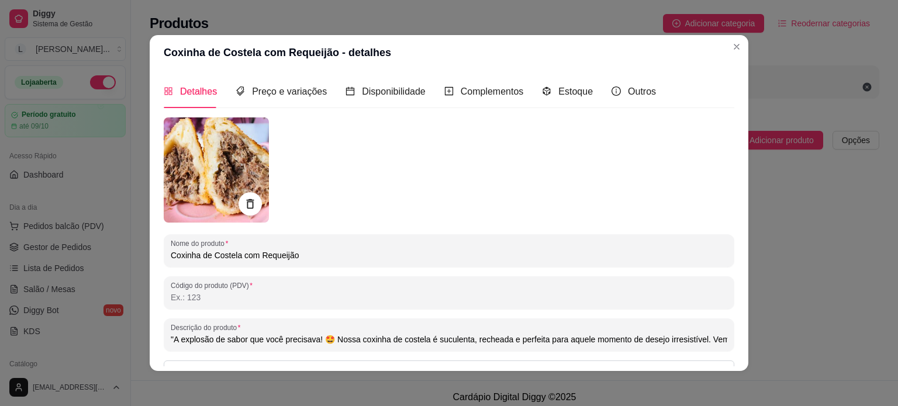
click at [584, 92] on div "Detalhes Preço e variações Disponibilidade Complementos Estoque Outros" at bounding box center [410, 91] width 492 height 33
click at [570, 93] on span "Estoque" at bounding box center [576, 92] width 35 height 10
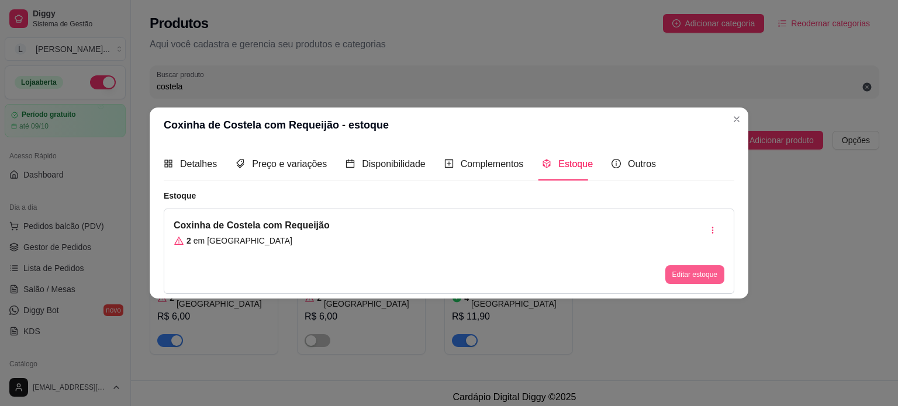
click at [688, 278] on button "Editar estoque" at bounding box center [695, 275] width 59 height 19
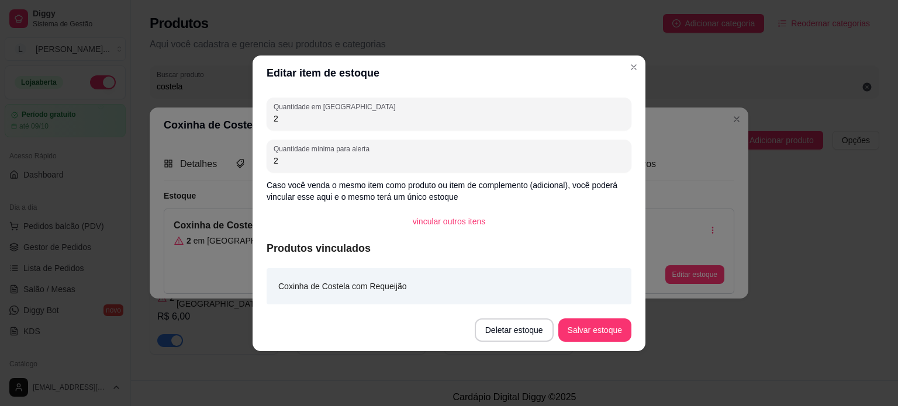
click at [287, 119] on input "2" at bounding box center [449, 119] width 351 height 12
type input "1"
click at [594, 329] on button "Salvar estoque" at bounding box center [595, 330] width 73 height 23
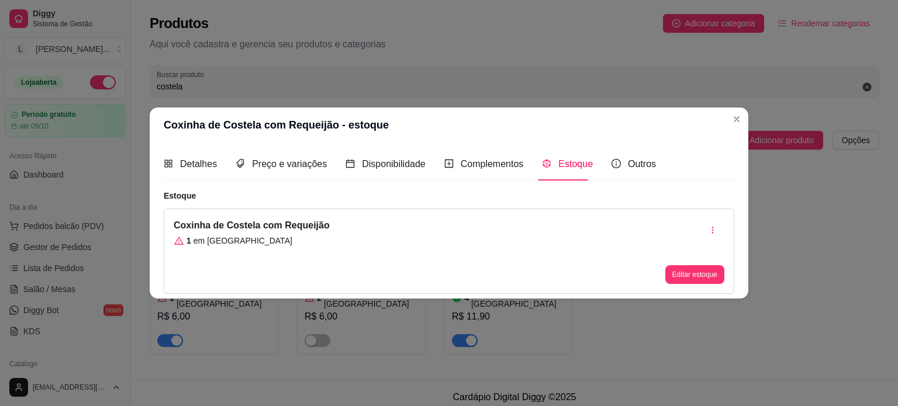
click at [742, 122] on div "Salgados ativa Adicionar produto Opções Coxinha de Costela com Requeijão 1 em e…" at bounding box center [514, 242] width 767 height 275
